Goal: Task Accomplishment & Management: Use online tool/utility

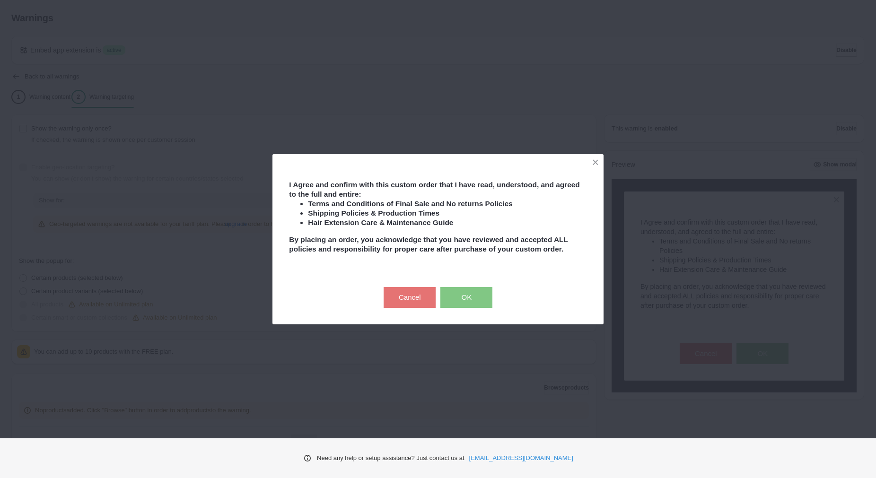
click at [610, 80] on div "I Agree and confirm with this custom order that I have read, understood, and ag…" at bounding box center [438, 239] width 876 height 478
click at [534, 220] on li "Hair Extension Care & Maintenance Guide" at bounding box center [447, 222] width 279 height 9
click at [455, 302] on button "OK" at bounding box center [466, 297] width 52 height 21
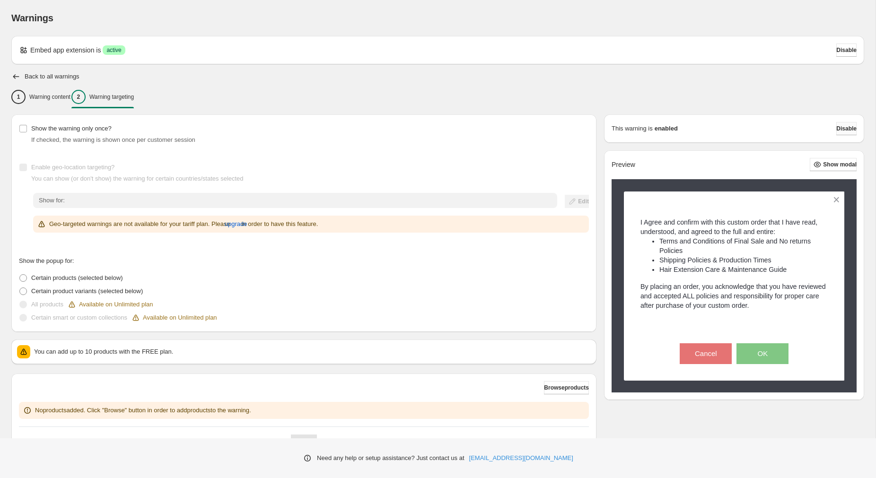
click at [838, 131] on span "Disable" at bounding box center [846, 129] width 20 height 8
click at [840, 130] on span "Disable" at bounding box center [846, 129] width 20 height 8
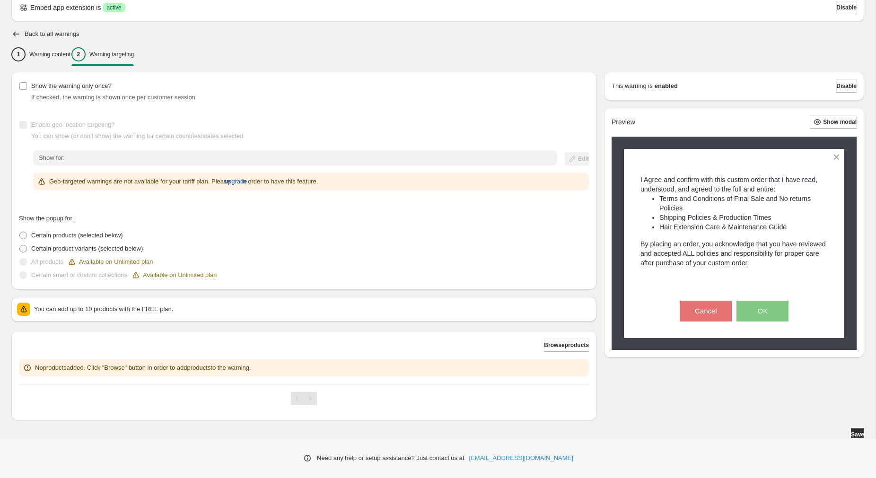
scroll to position [45, 0]
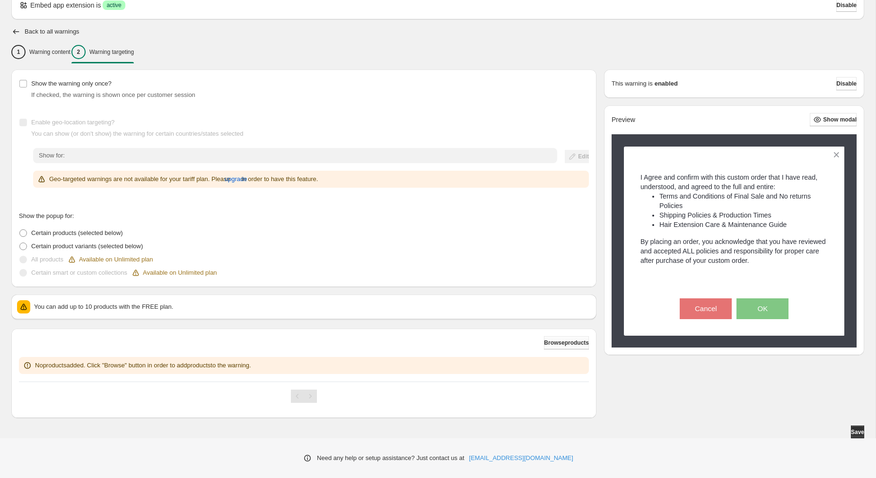
click at [572, 345] on span "Browse products" at bounding box center [566, 343] width 45 height 8
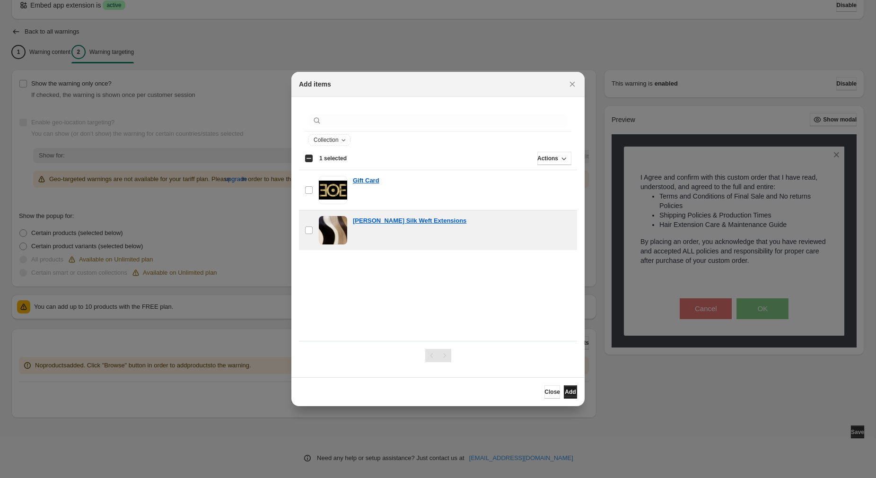
click at [566, 390] on span "Add" at bounding box center [570, 392] width 11 height 8
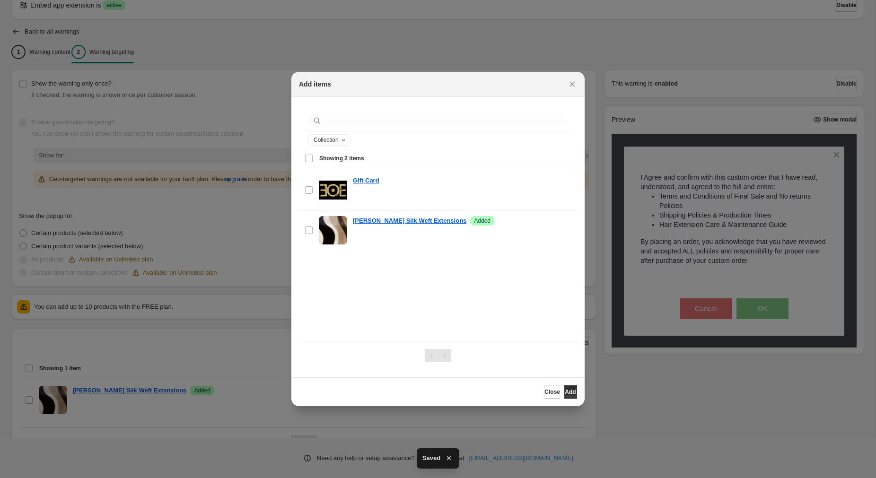
click at [568, 26] on div at bounding box center [438, 239] width 876 height 478
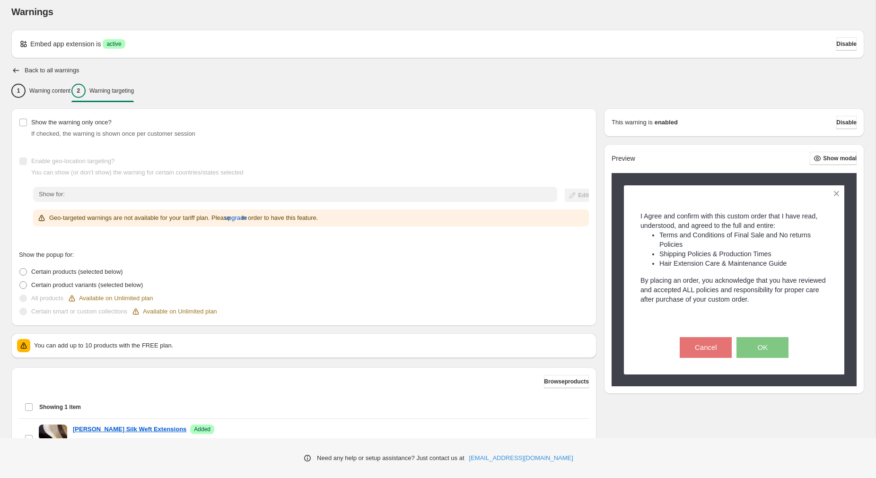
scroll to position [0, 0]
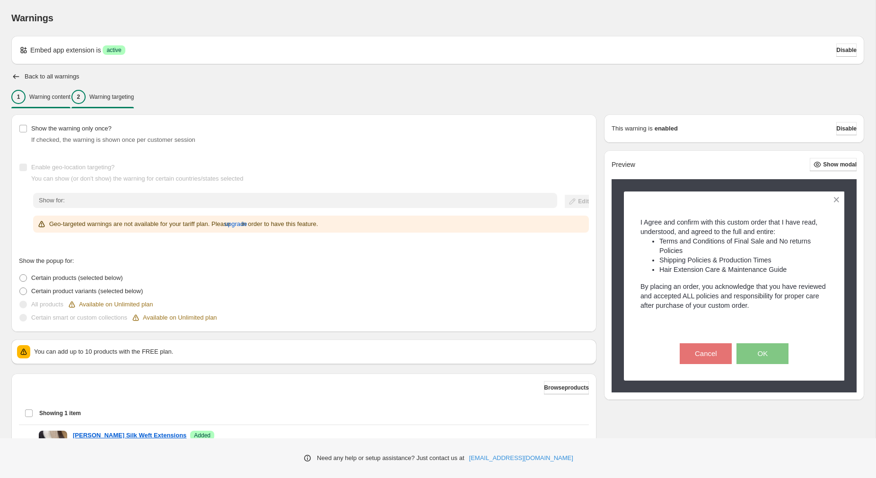
click at [48, 96] on p "Warning content" at bounding box center [49, 97] width 41 height 8
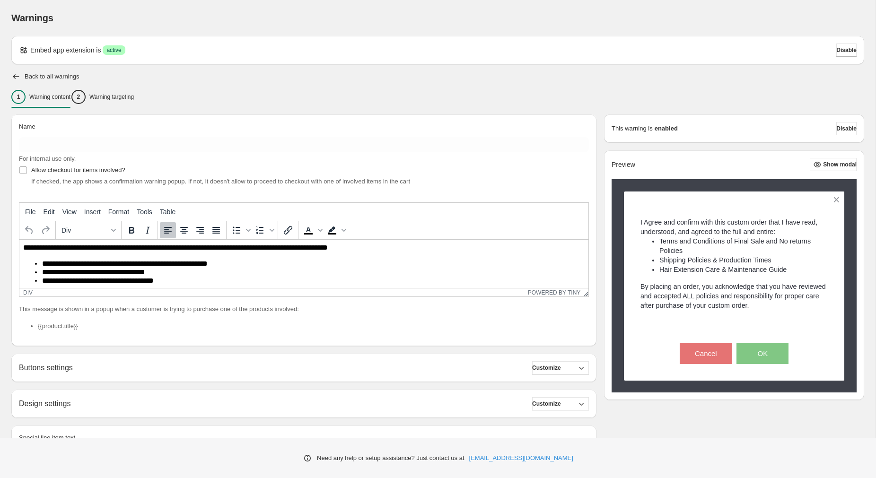
scroll to position [65, 0]
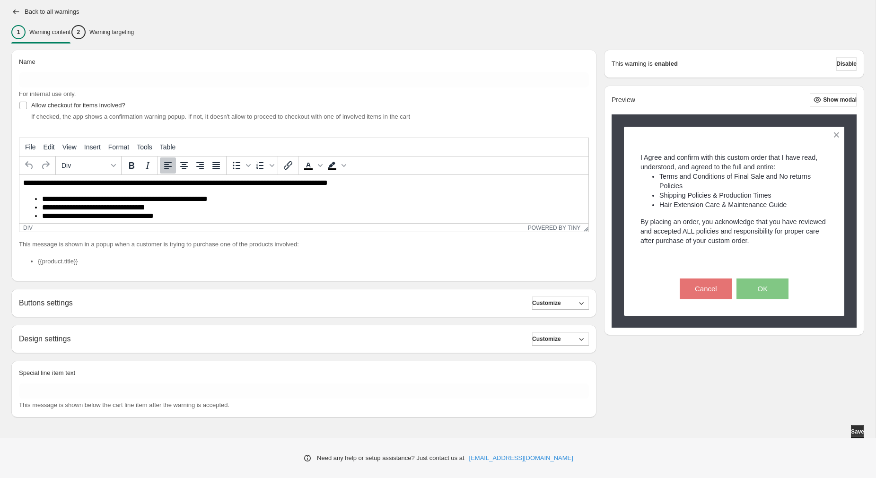
click at [57, 302] on h2 "Buttons settings" at bounding box center [46, 302] width 54 height 9
click at [552, 302] on span "Customize" at bounding box center [546, 303] width 29 height 8
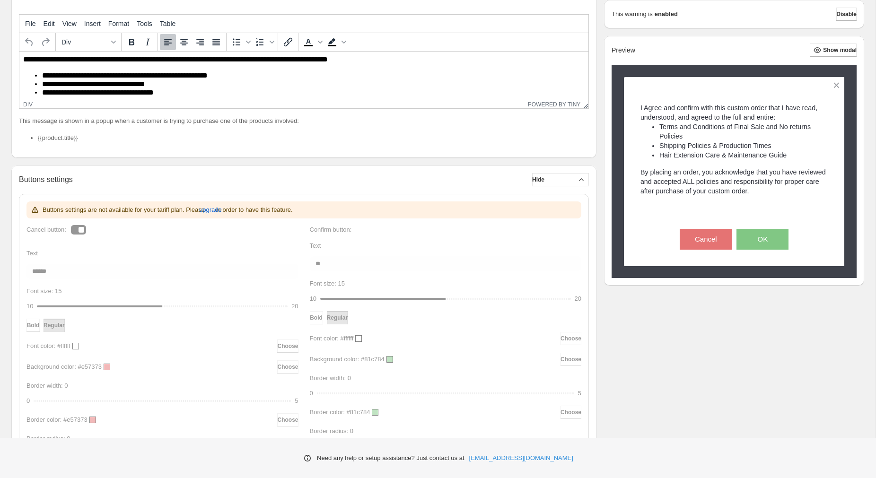
scroll to position [243, 0]
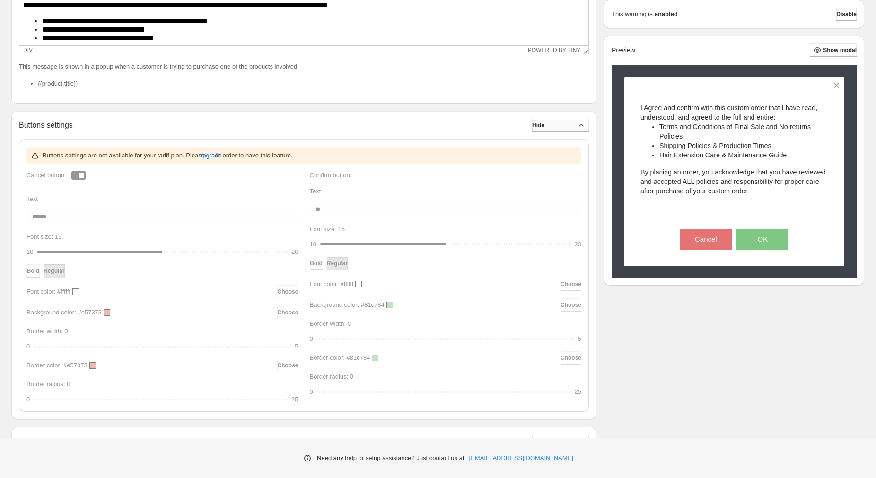
click at [581, 127] on icon "button" at bounding box center [580, 125] width 9 height 9
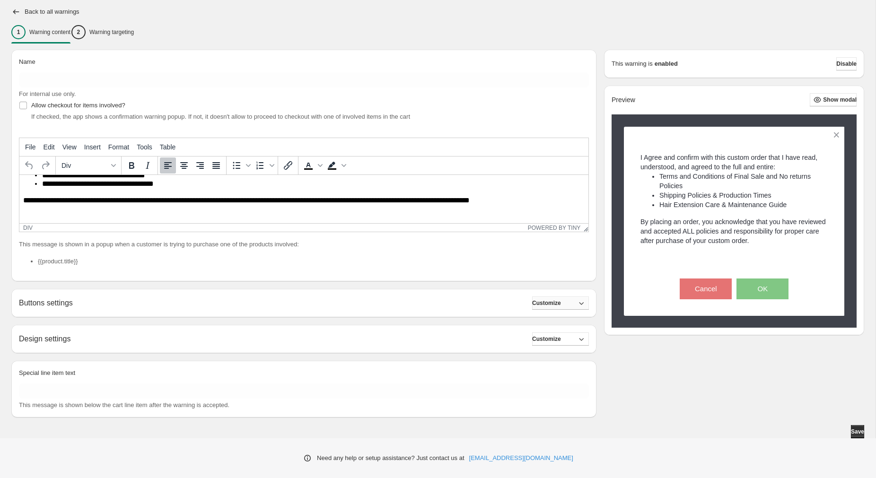
scroll to position [34, 0]
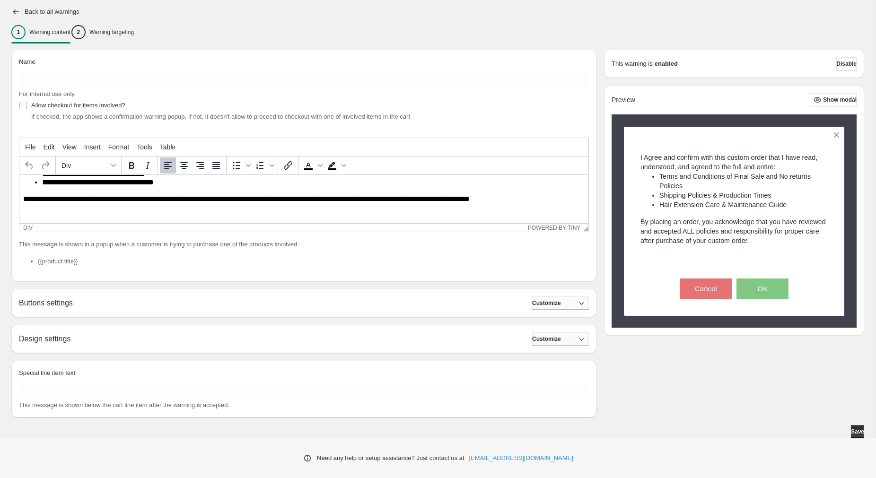
click at [556, 342] on span "Customize" at bounding box center [546, 339] width 29 height 8
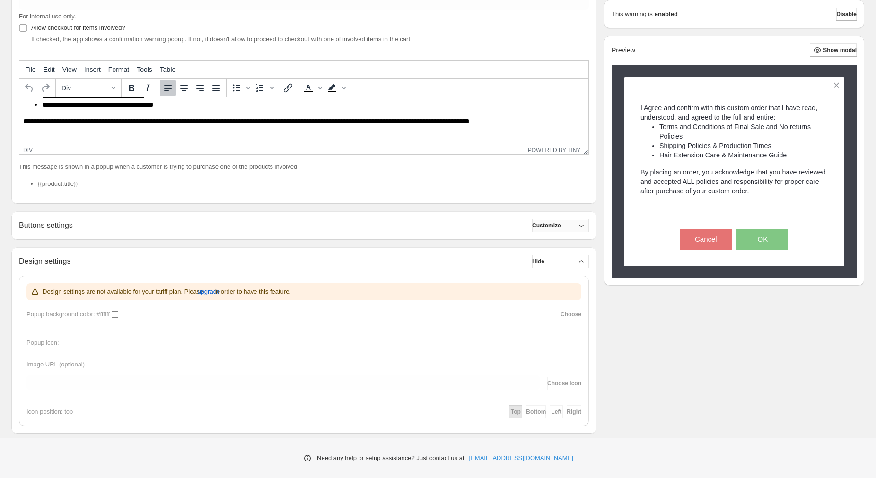
scroll to position [148, 0]
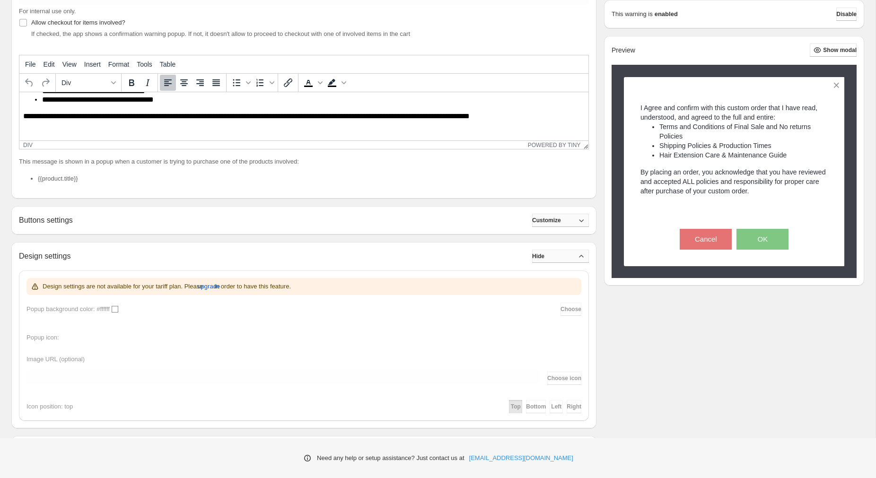
click at [578, 256] on icon "button" at bounding box center [580, 256] width 9 height 9
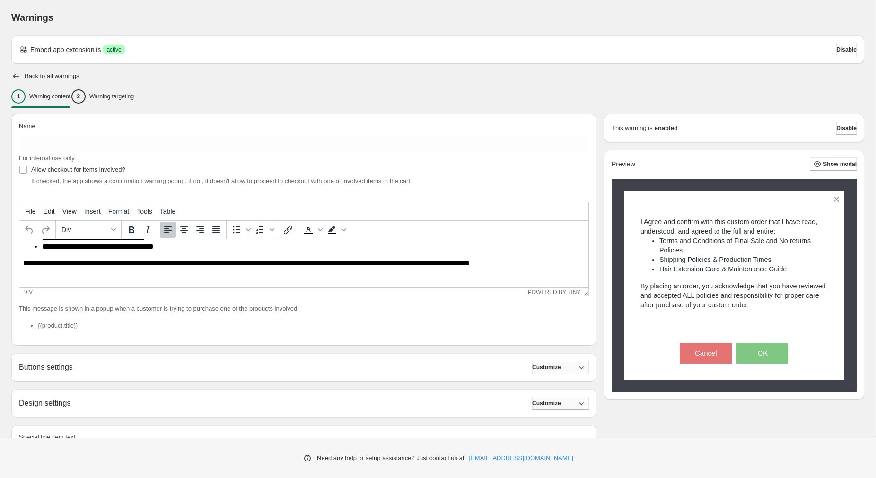
scroll to position [0, 0]
